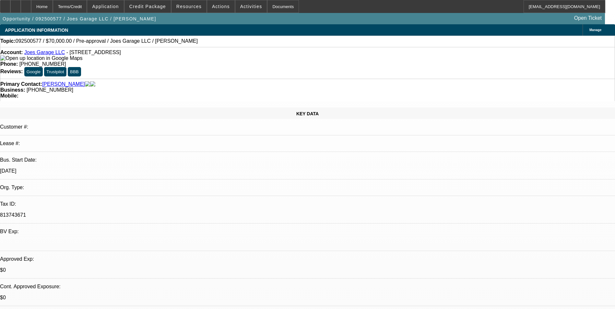
select select "0"
select select "2"
select select "0.1"
select select "4"
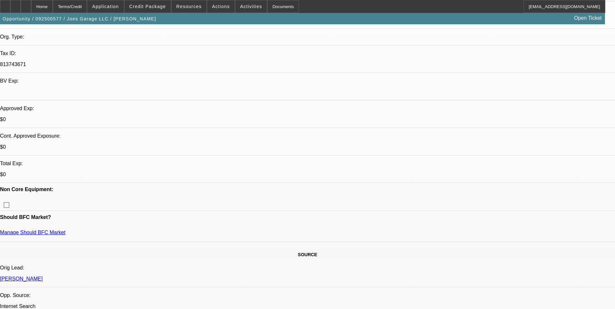
scroll to position [162, 0]
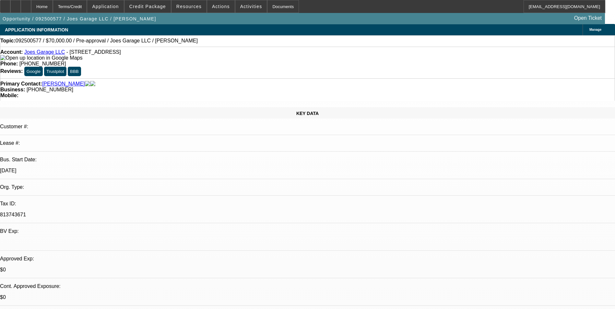
scroll to position [0, 0]
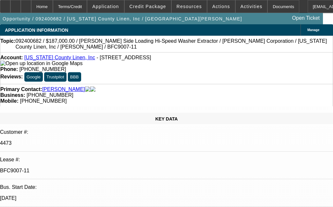
select select "0"
select select "2"
select select "0"
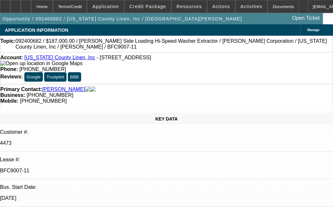
select select "0"
select select "2"
select select "0"
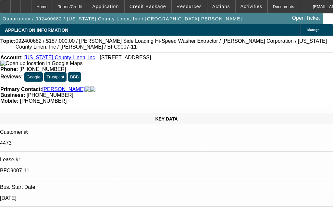
select select "0"
select select "2"
select select "0"
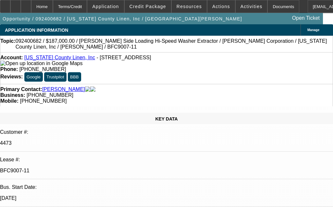
select select "2"
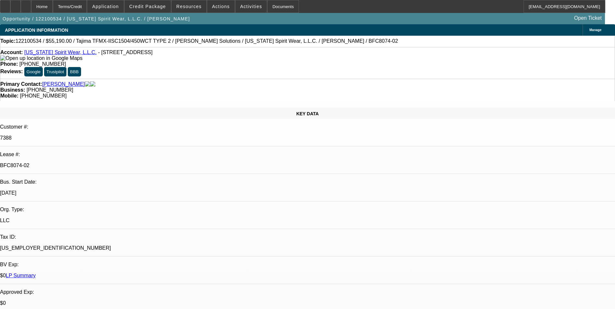
select select "0"
select select "2"
select select "0"
select select "2"
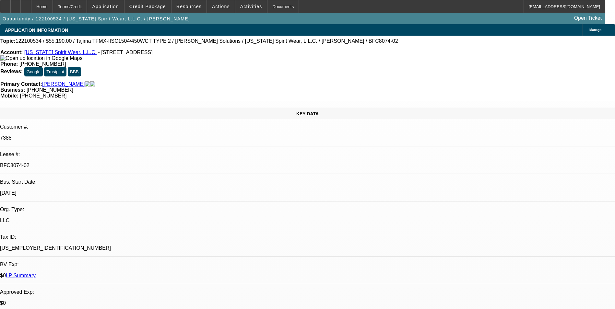
select select "0.1"
select select "0"
select select "2"
select select "0"
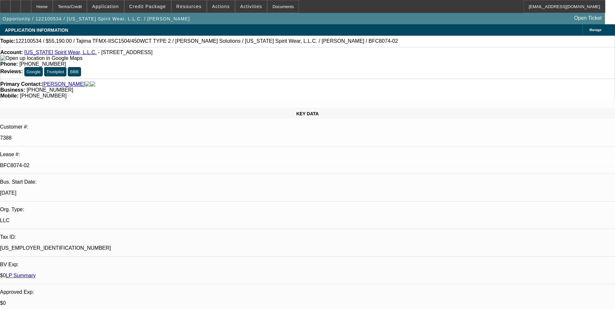
select select "2"
select select "0.1"
select select "1"
select select "2"
select select "6"
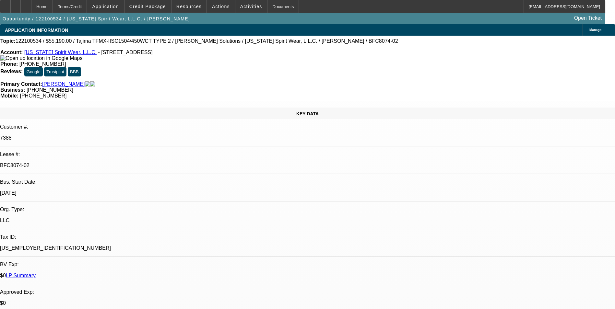
select select "1"
select select "2"
select select "4"
select select "1"
select select "2"
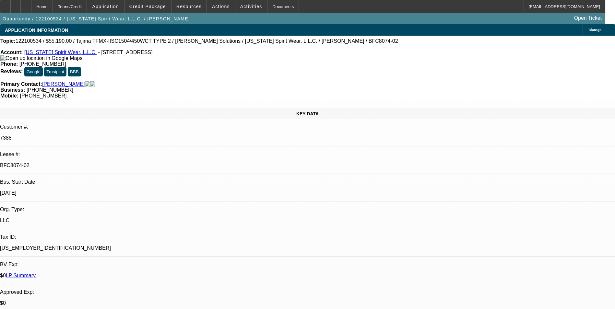
select select "6"
select select "1"
select select "2"
select select "4"
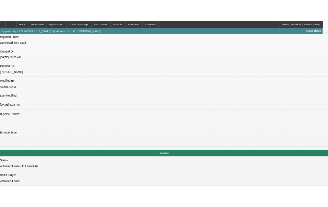
scroll to position [519, 0]
